Goal: Task Accomplishment & Management: Manage account settings

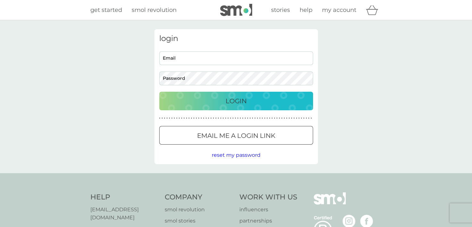
type input "alecia.ys@gmail.com"
click at [224, 101] on div "Login" at bounding box center [236, 101] width 141 height 10
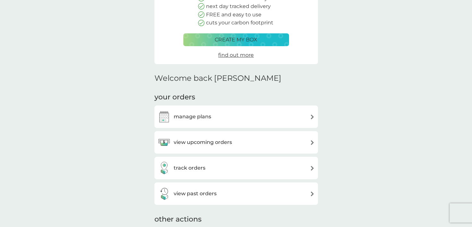
scroll to position [96, 0]
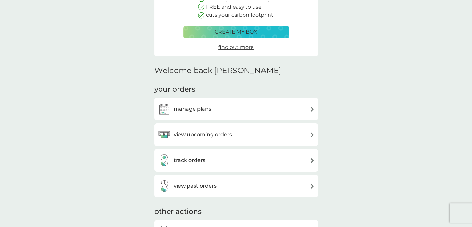
click at [201, 107] on h3 "manage plans" at bounding box center [192, 109] width 37 height 8
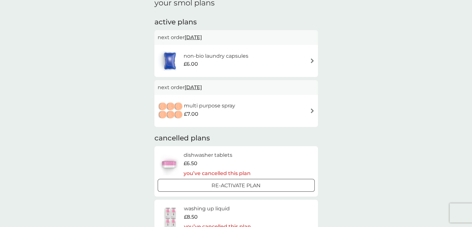
scroll to position [96, 0]
click at [309, 110] on div "multi purpose spray £7.00" at bounding box center [236, 112] width 157 height 22
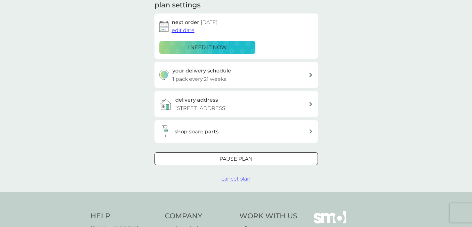
scroll to position [96, 0]
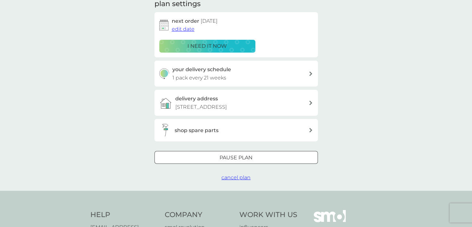
click at [231, 175] on span "cancel plan" at bounding box center [235, 177] width 29 height 6
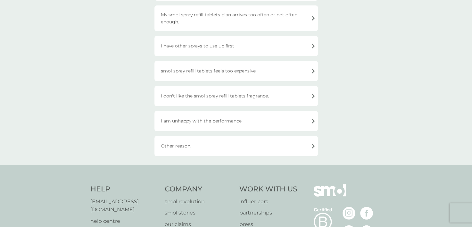
scroll to position [96, 0]
click at [187, 143] on div "Other reason." at bounding box center [235, 145] width 163 height 20
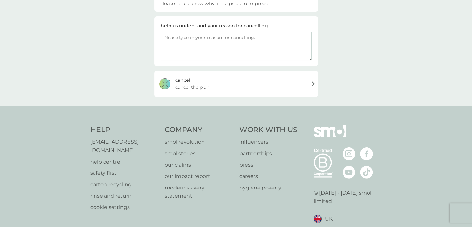
click at [225, 85] on div "[PERSON_NAME] the plan" at bounding box center [235, 84] width 163 height 26
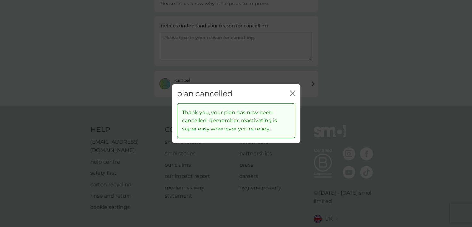
click at [294, 91] on icon "close" at bounding box center [293, 93] width 6 height 6
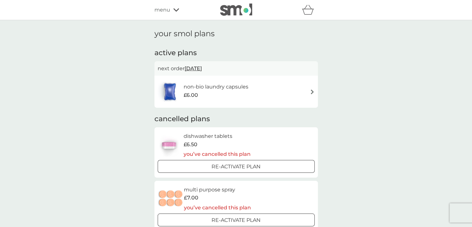
click at [278, 90] on div "non-bio laundry capsules £6.00" at bounding box center [236, 91] width 157 height 22
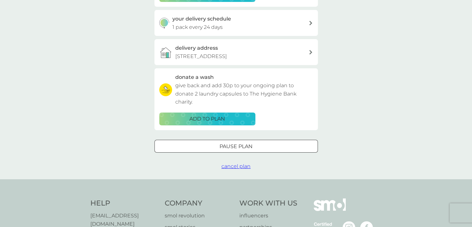
scroll to position [160, 0]
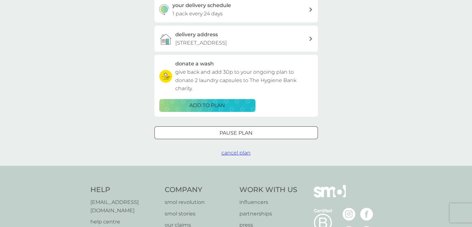
click at [237, 153] on span "cancel plan" at bounding box center [235, 153] width 29 height 6
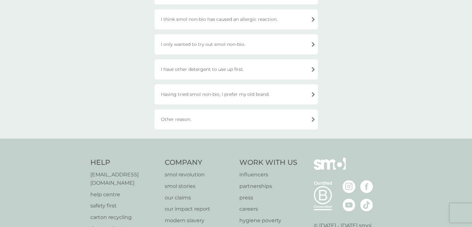
scroll to position [224, 0]
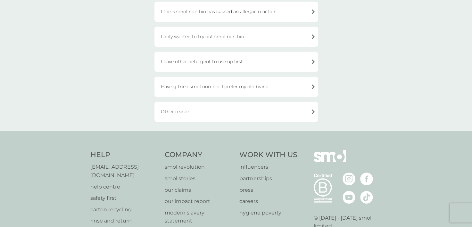
click at [179, 110] on div "Other reason." at bounding box center [235, 112] width 163 height 20
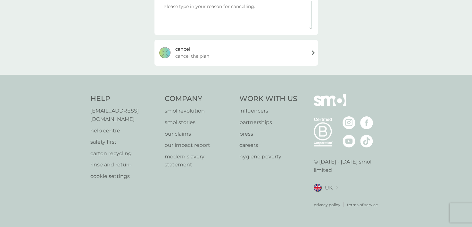
scroll to position [117, 0]
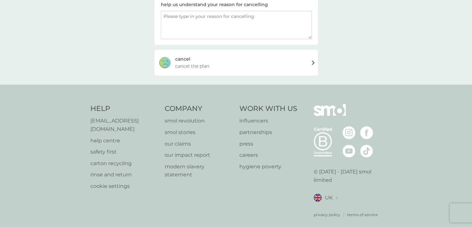
click at [281, 56] on div "[PERSON_NAME] the plan" at bounding box center [235, 63] width 163 height 26
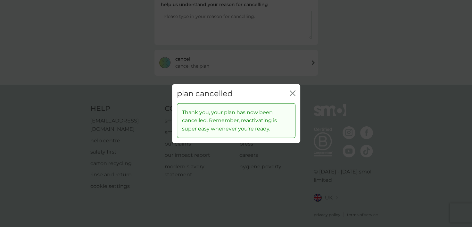
click at [292, 93] on icon "close" at bounding box center [291, 93] width 3 height 5
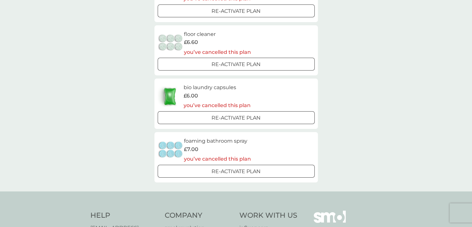
scroll to position [320, 0]
